Goal: Task Accomplishment & Management: Manage account settings

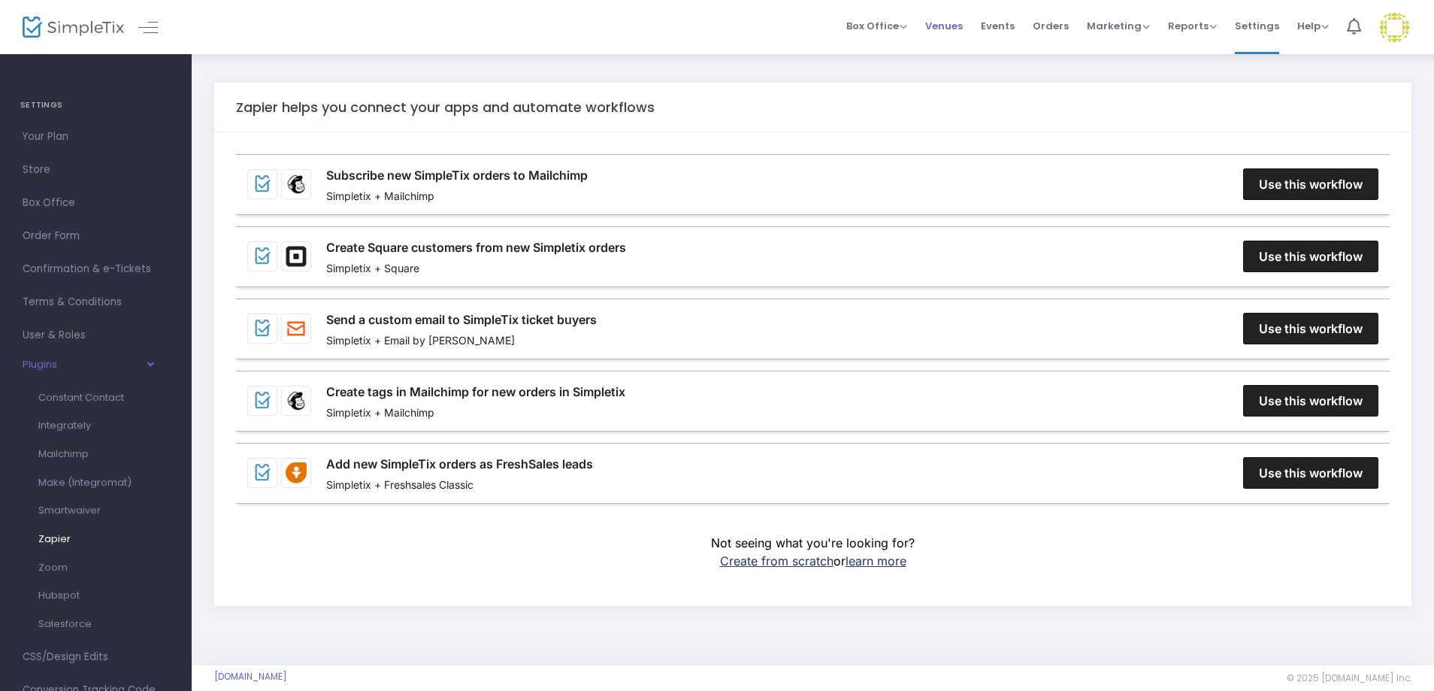
click at [949, 23] on span "Venues" at bounding box center [944, 26] width 38 height 38
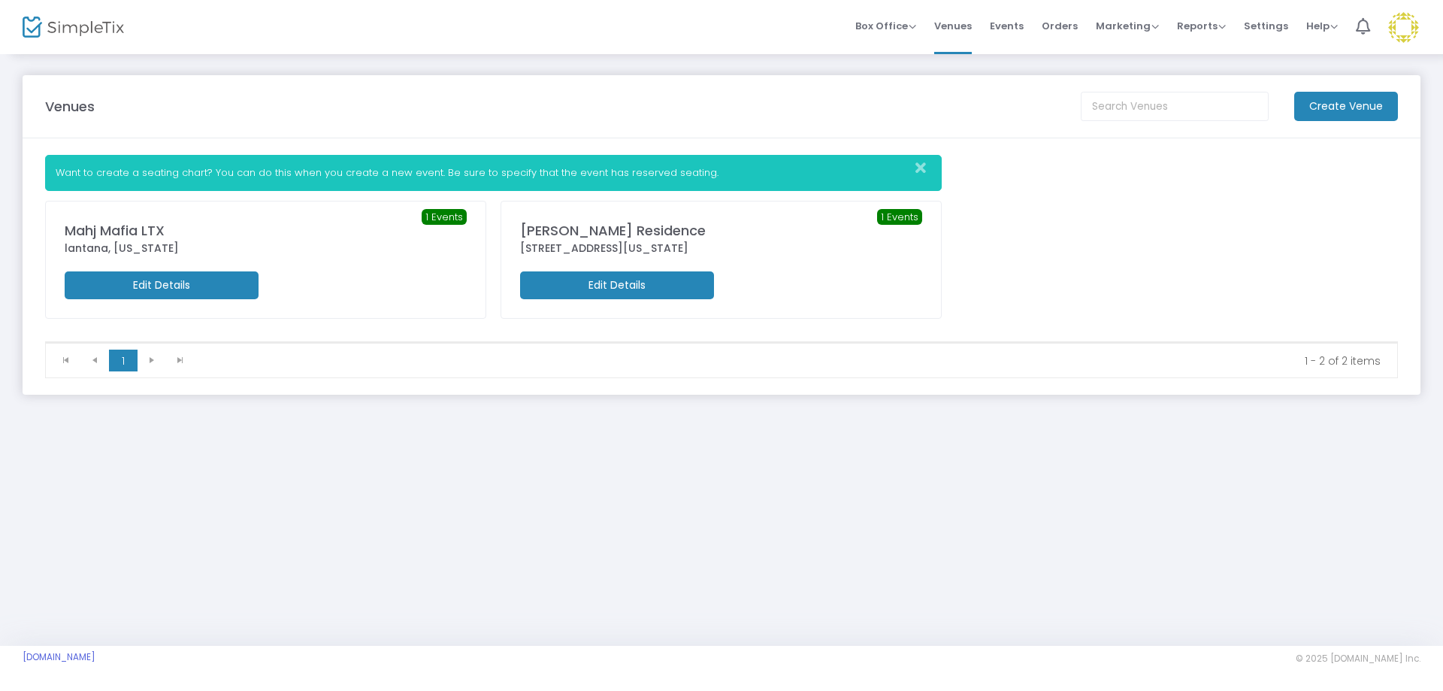
click at [152, 277] on m-button "Edit Details" at bounding box center [162, 285] width 194 height 28
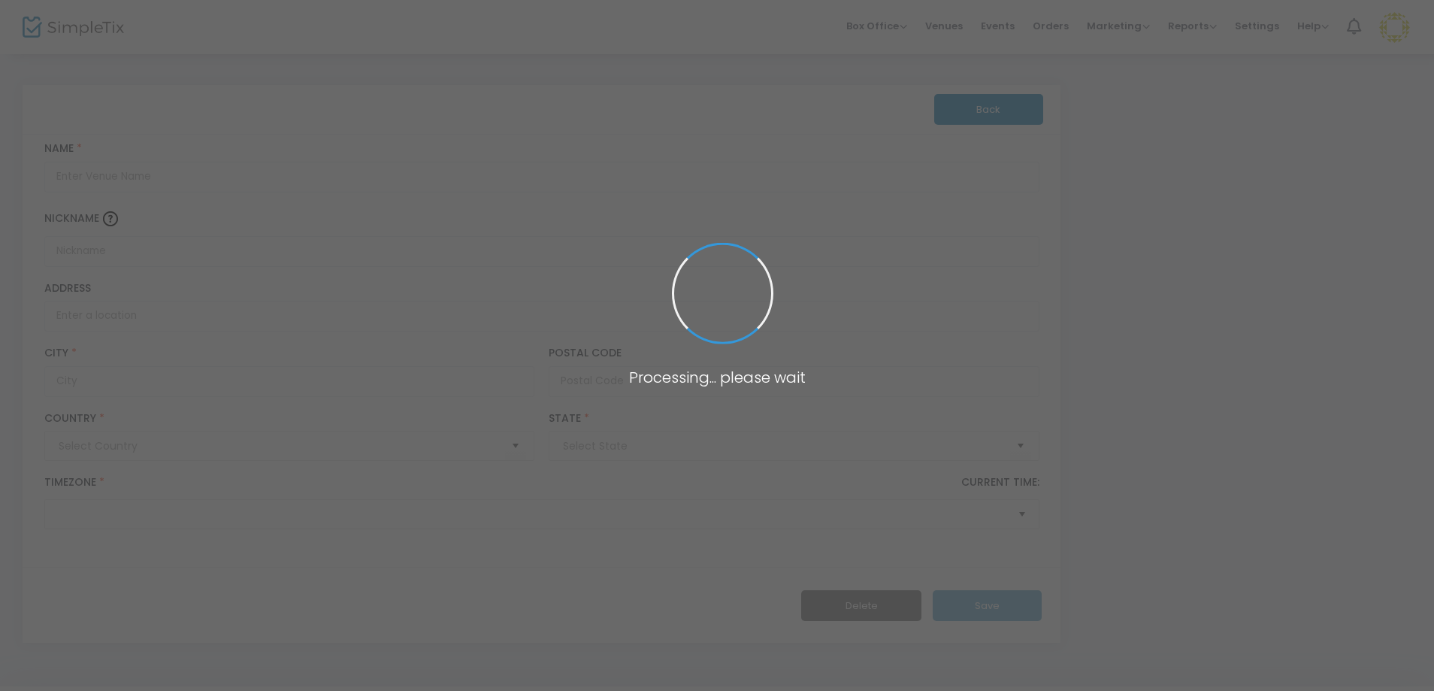
type input "[GEOGRAPHIC_DATA]"
type input "Mahj Mafia LTX"
type input "lantana"
type input "[GEOGRAPHIC_DATA]"
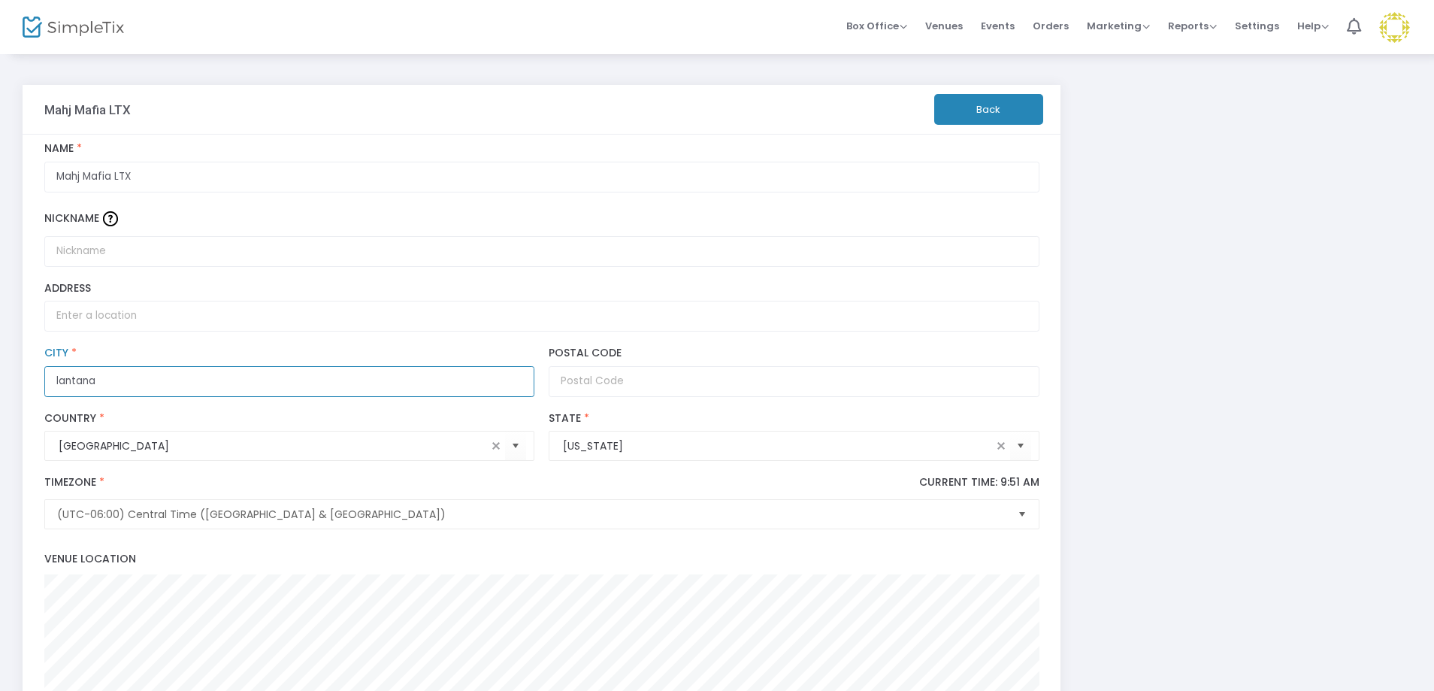
click at [58, 379] on input "lantana" at bounding box center [289, 381] width 490 height 31
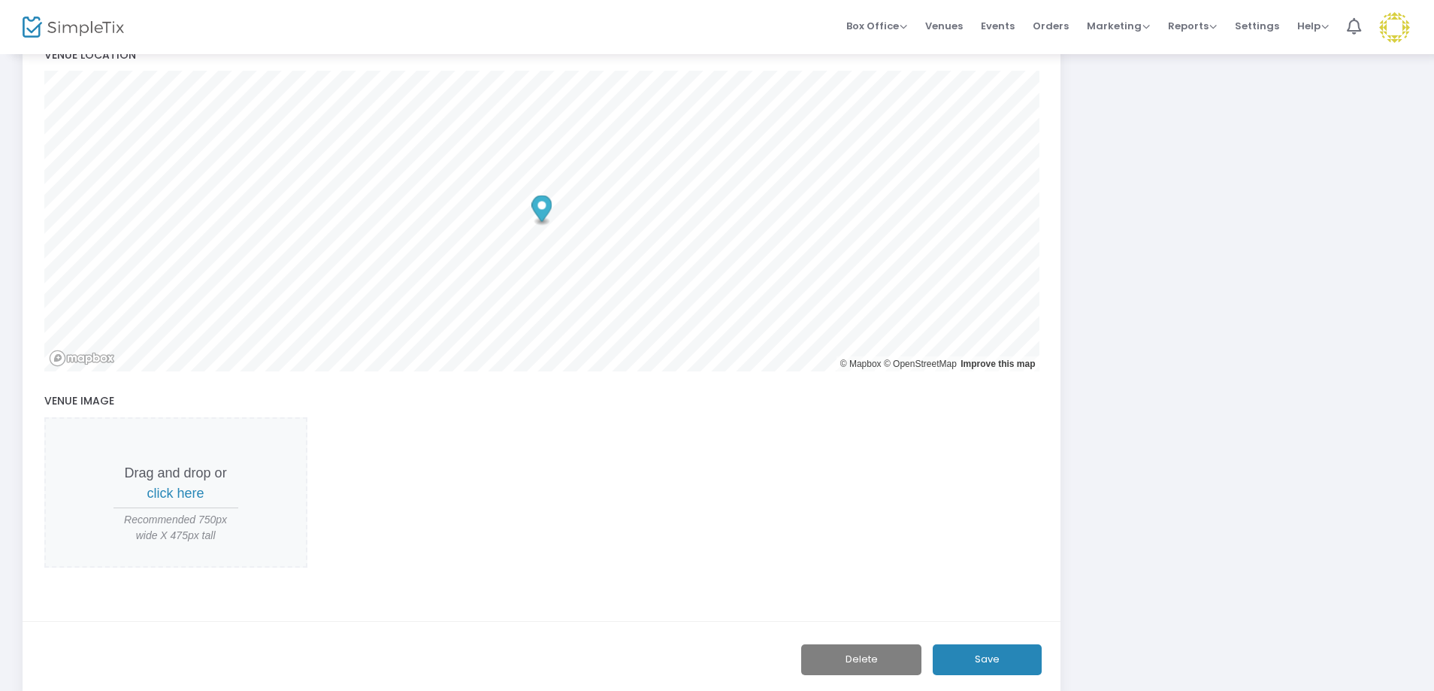
scroll to position [598, 0]
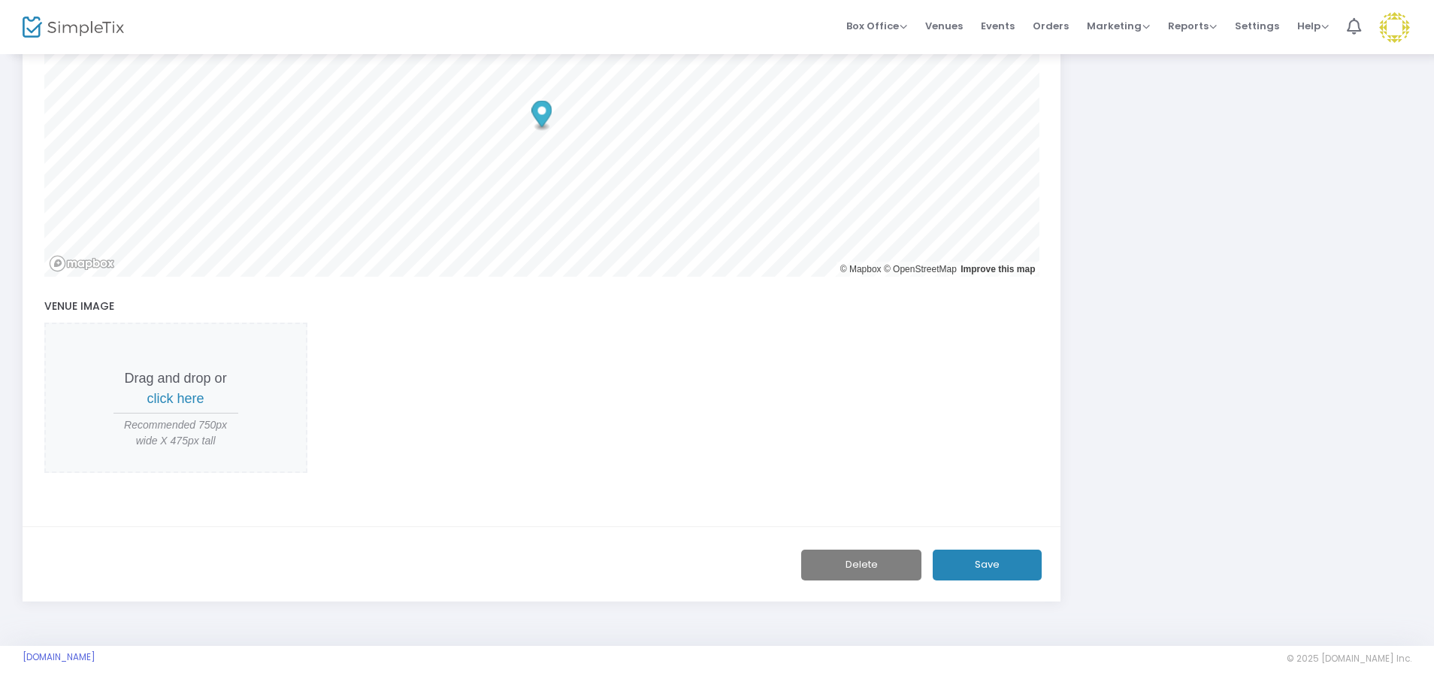
type input "Lantana"
click at [986, 569] on button "Save" at bounding box center [987, 564] width 109 height 31
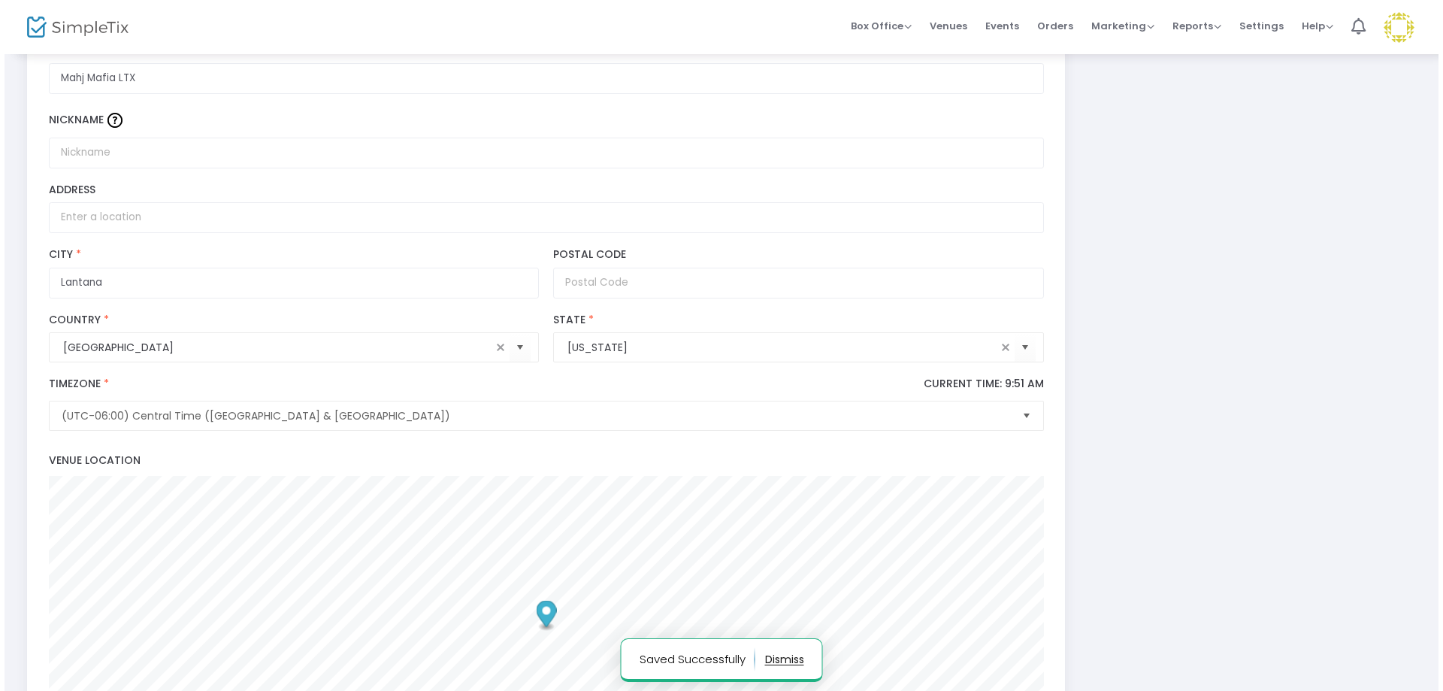
scroll to position [0, 0]
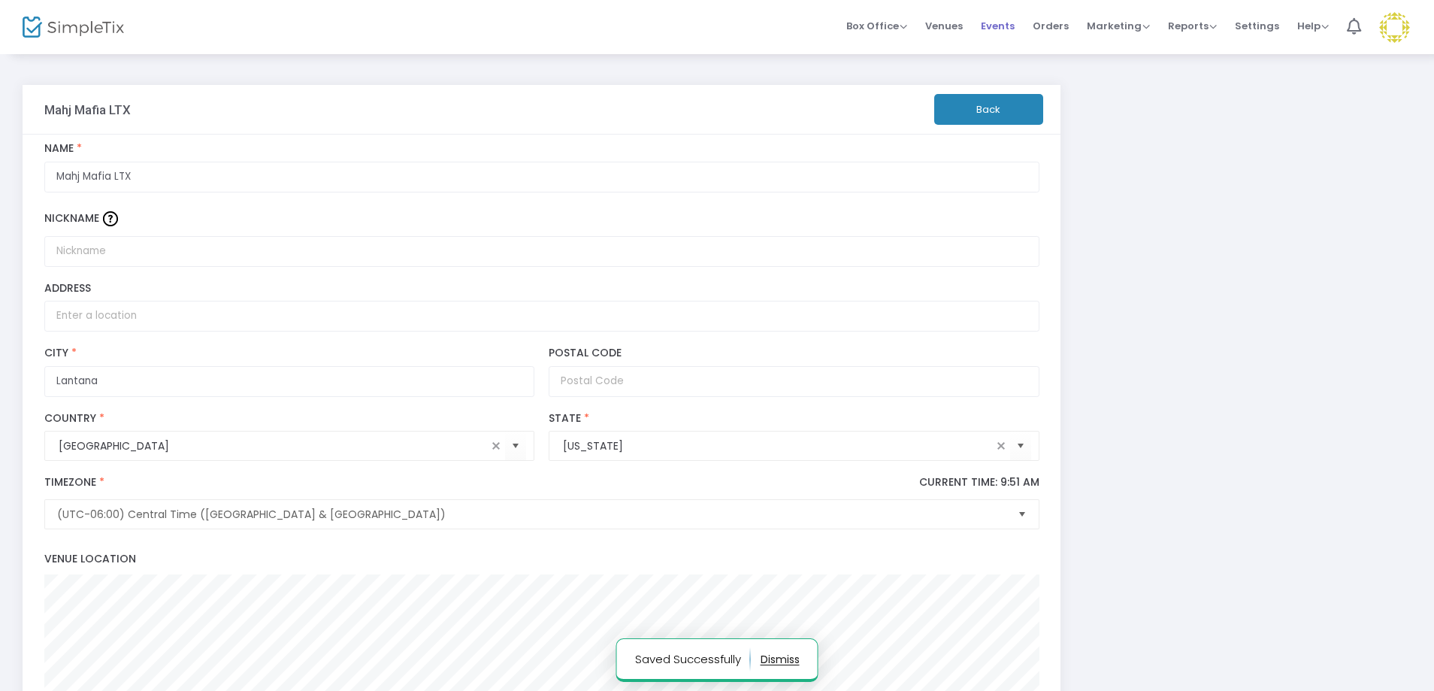
click at [1006, 25] on span "Events" at bounding box center [998, 26] width 34 height 38
